Goal: Navigation & Orientation: Find specific page/section

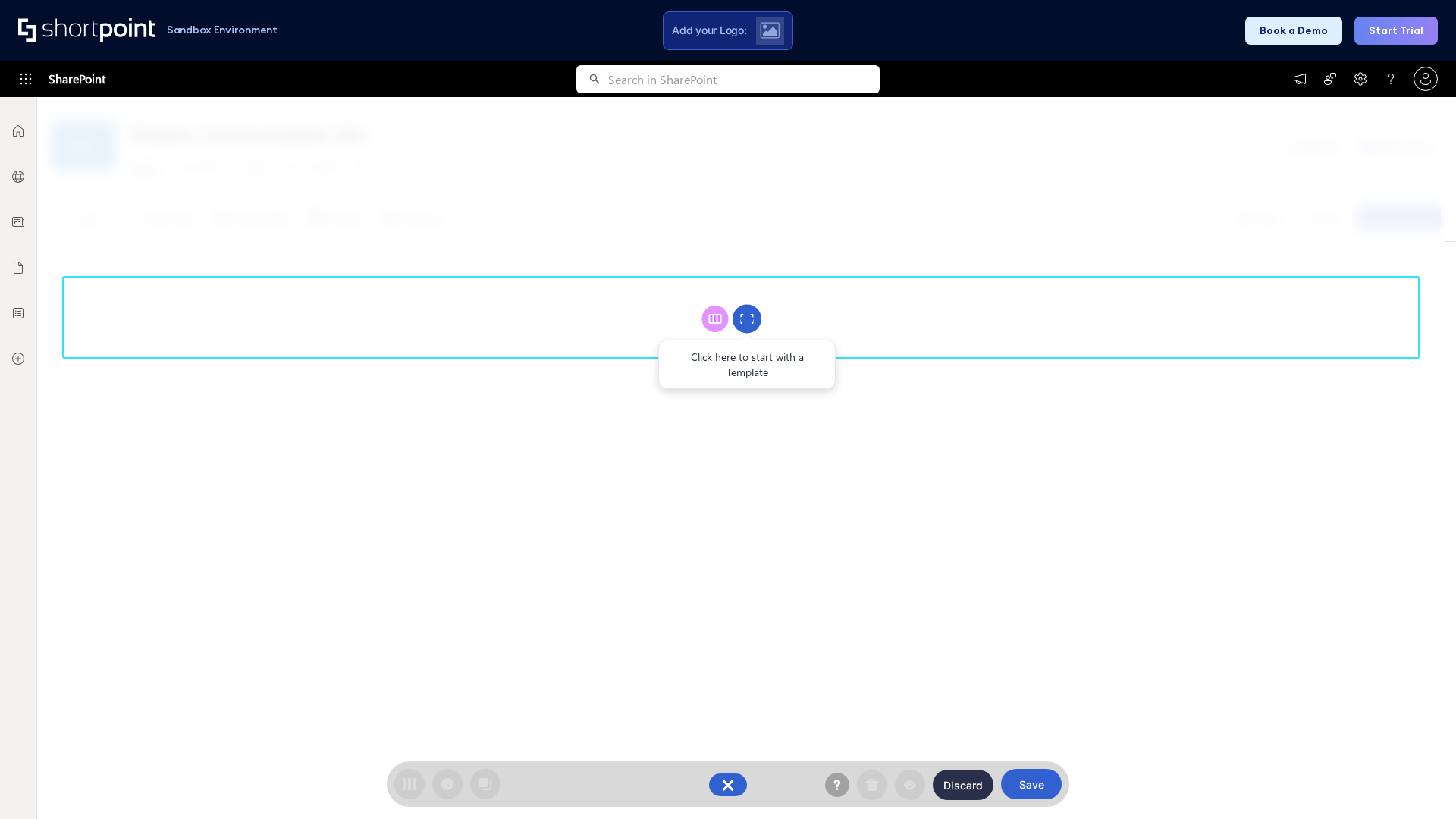
click at [747, 318] on circle at bounding box center [747, 319] width 29 height 29
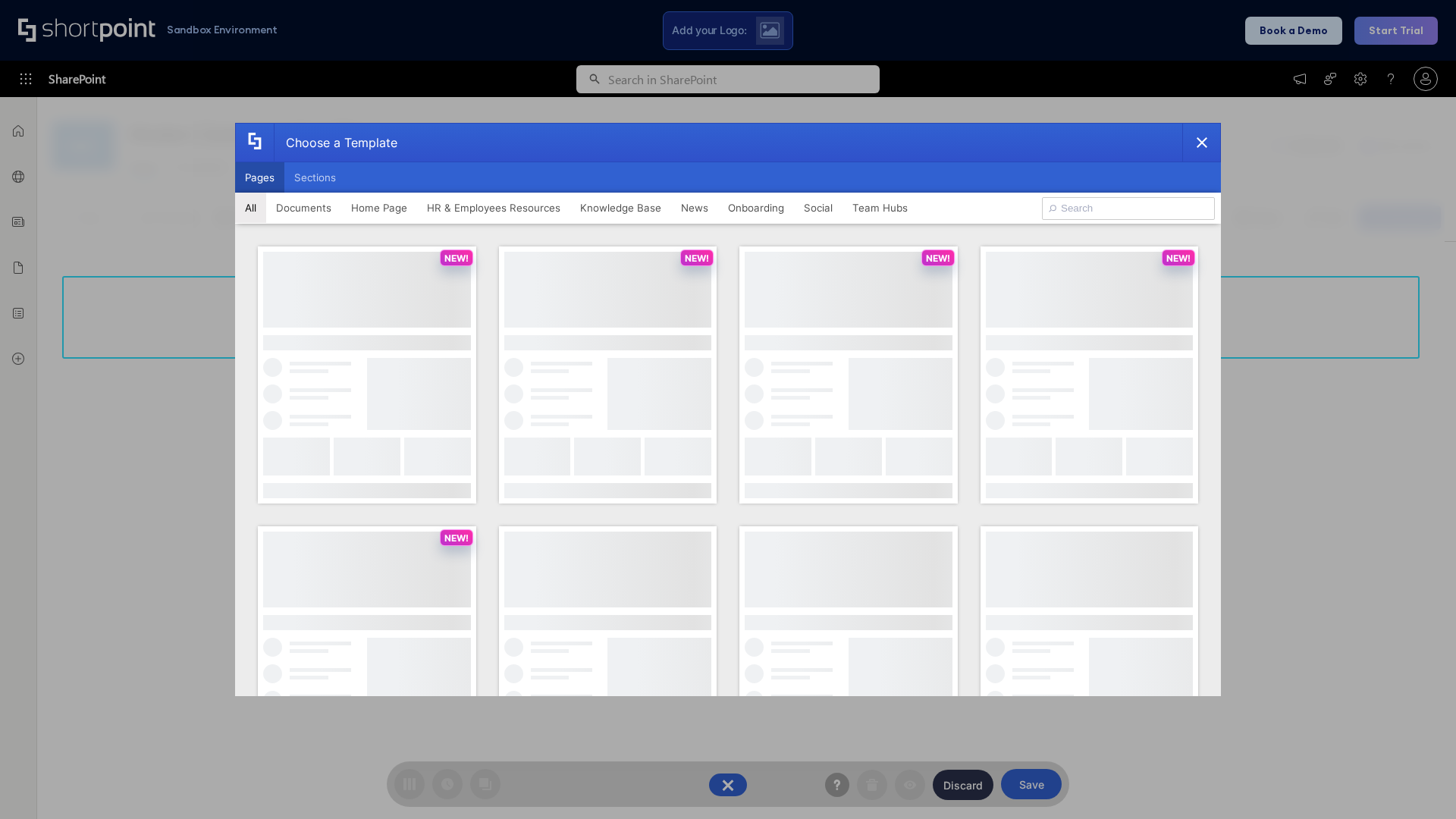
click at [259, 177] on button "Pages" at bounding box center [260, 177] width 49 height 31
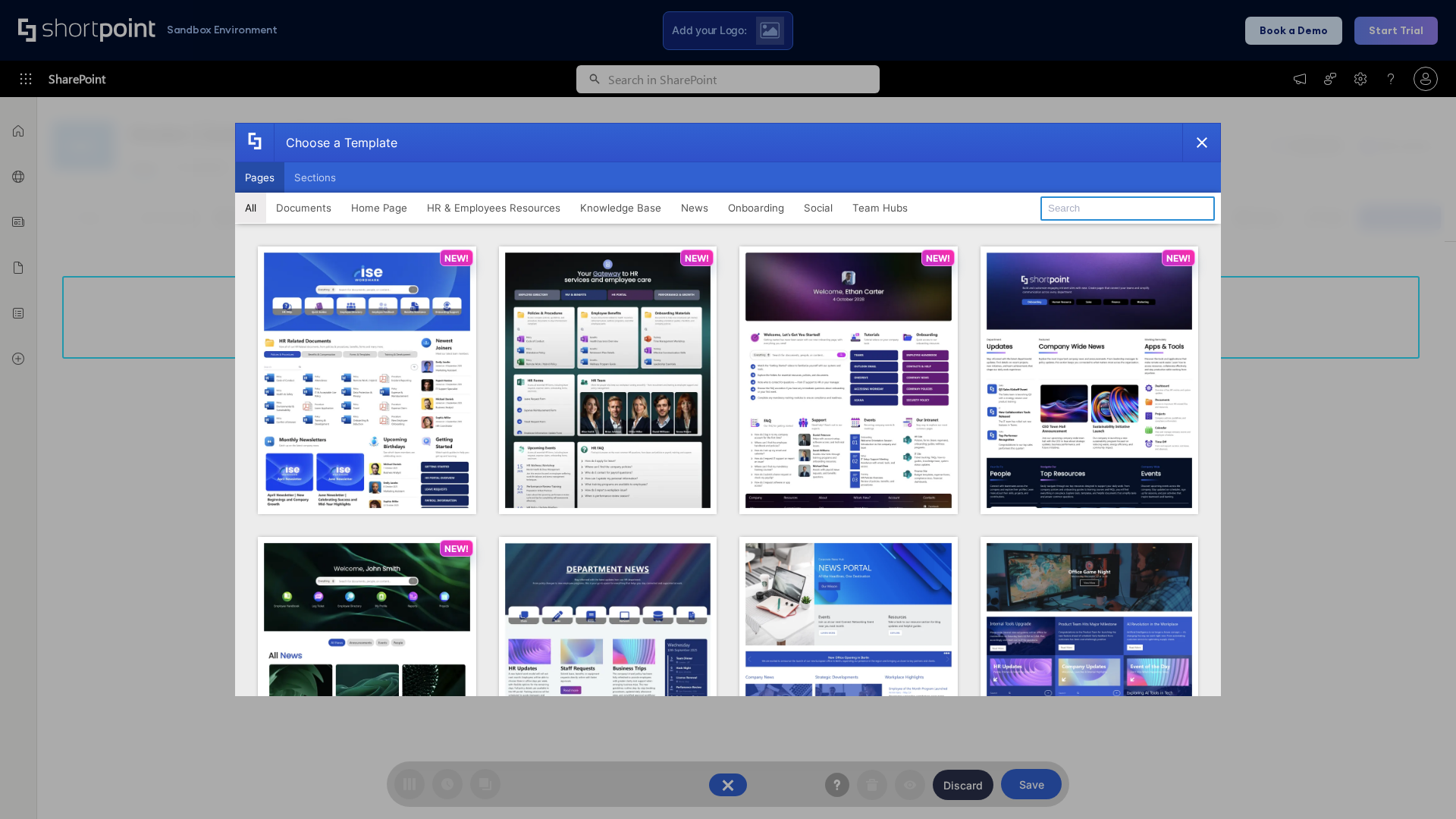
type input "Team Hub 2"
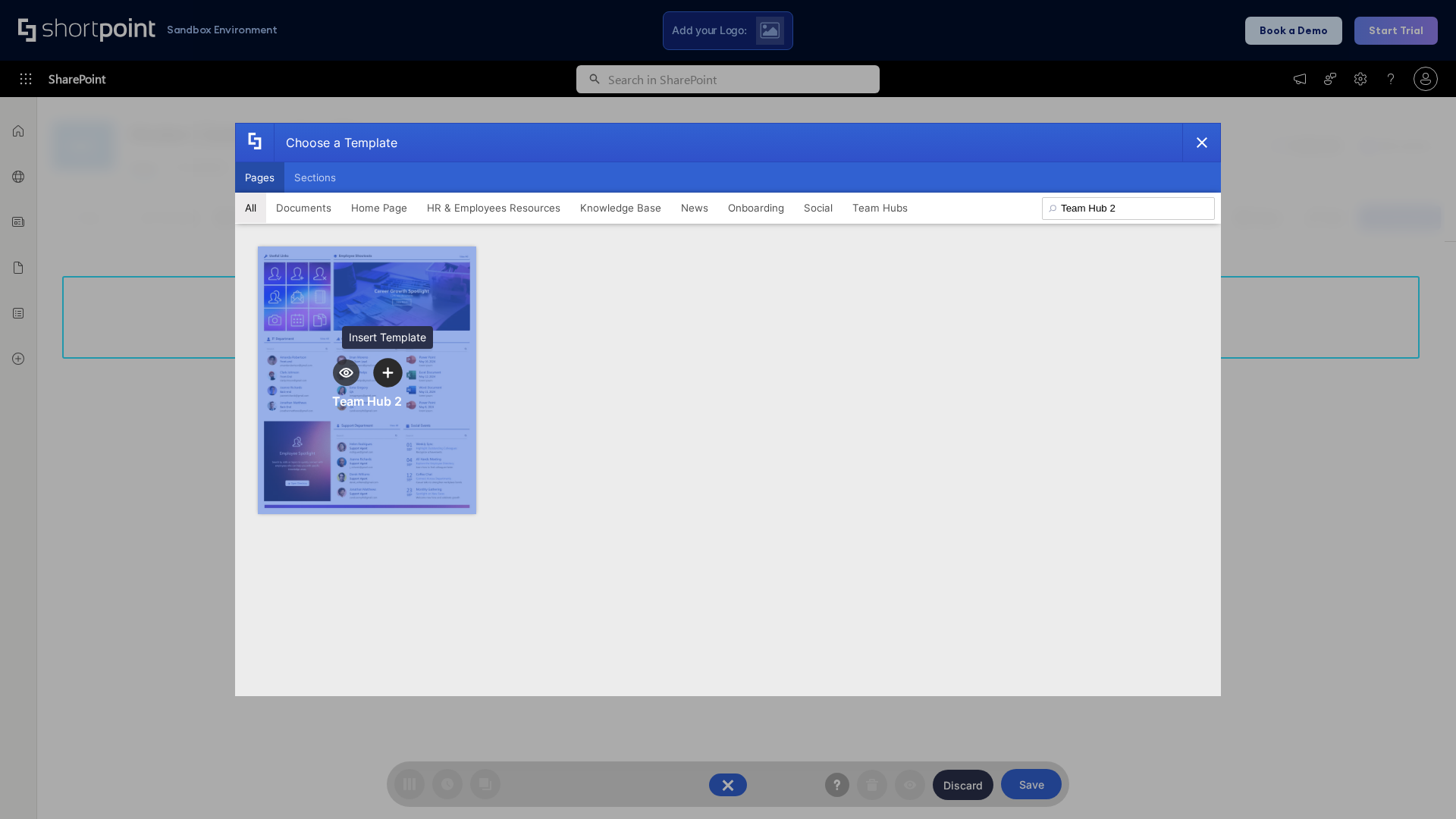
click at [387, 372] on icon "template selector" at bounding box center [387, 372] width 10 height 10
